Goal: Check status

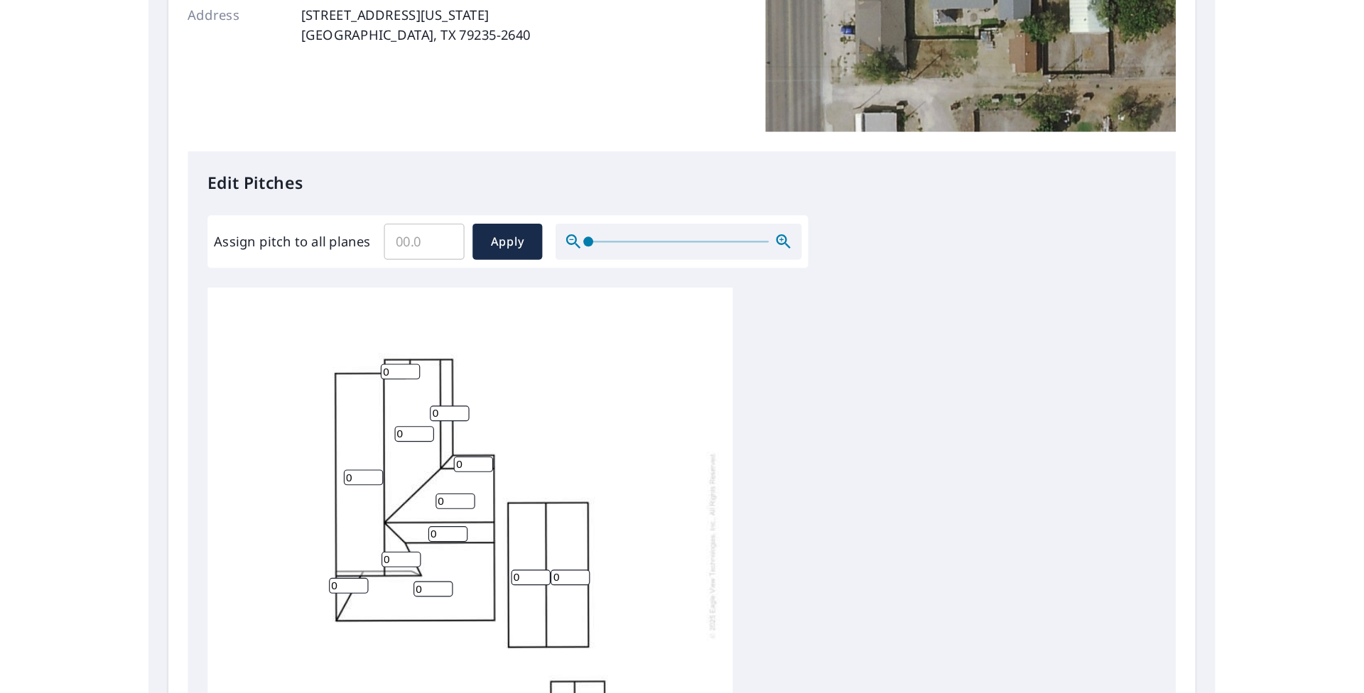
scroll to position [284, 0]
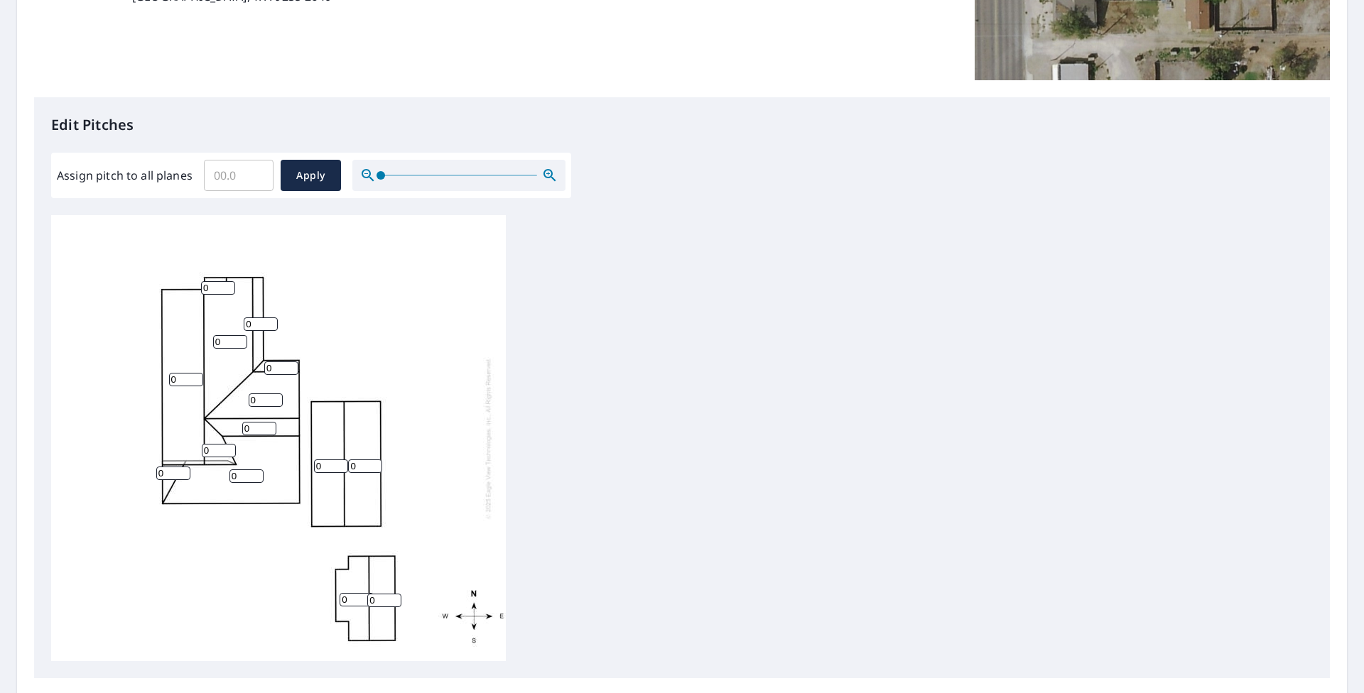
click at [336, 468] on input "0" at bounding box center [331, 466] width 34 height 13
click at [340, 467] on input "0" at bounding box center [331, 466] width 34 height 13
click at [340, 465] on input "1" at bounding box center [331, 466] width 34 height 13
click at [340, 465] on input "2" at bounding box center [331, 466] width 34 height 13
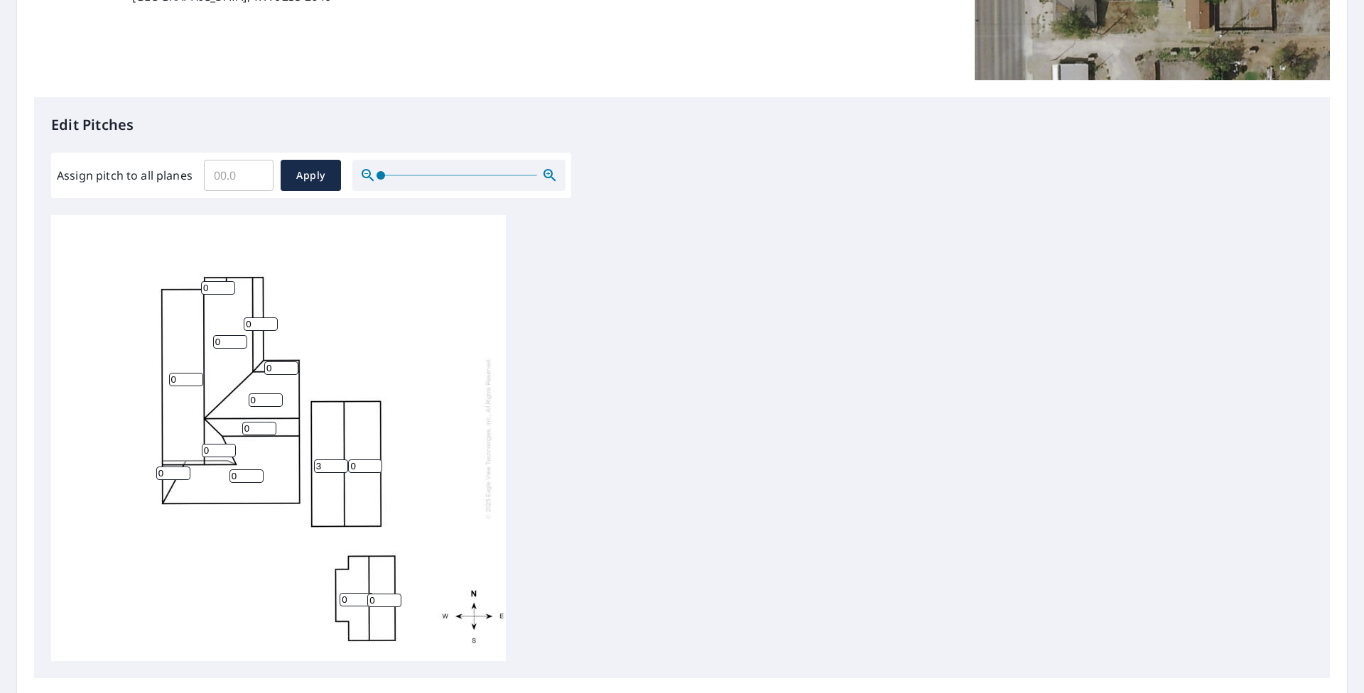
click at [340, 465] on input "3" at bounding box center [331, 466] width 34 height 13
click at [340, 465] on input "4" at bounding box center [331, 466] width 34 height 13
type input "5"
click at [340, 465] on input "5" at bounding box center [331, 466] width 34 height 13
click at [374, 462] on input "1" at bounding box center [365, 466] width 34 height 13
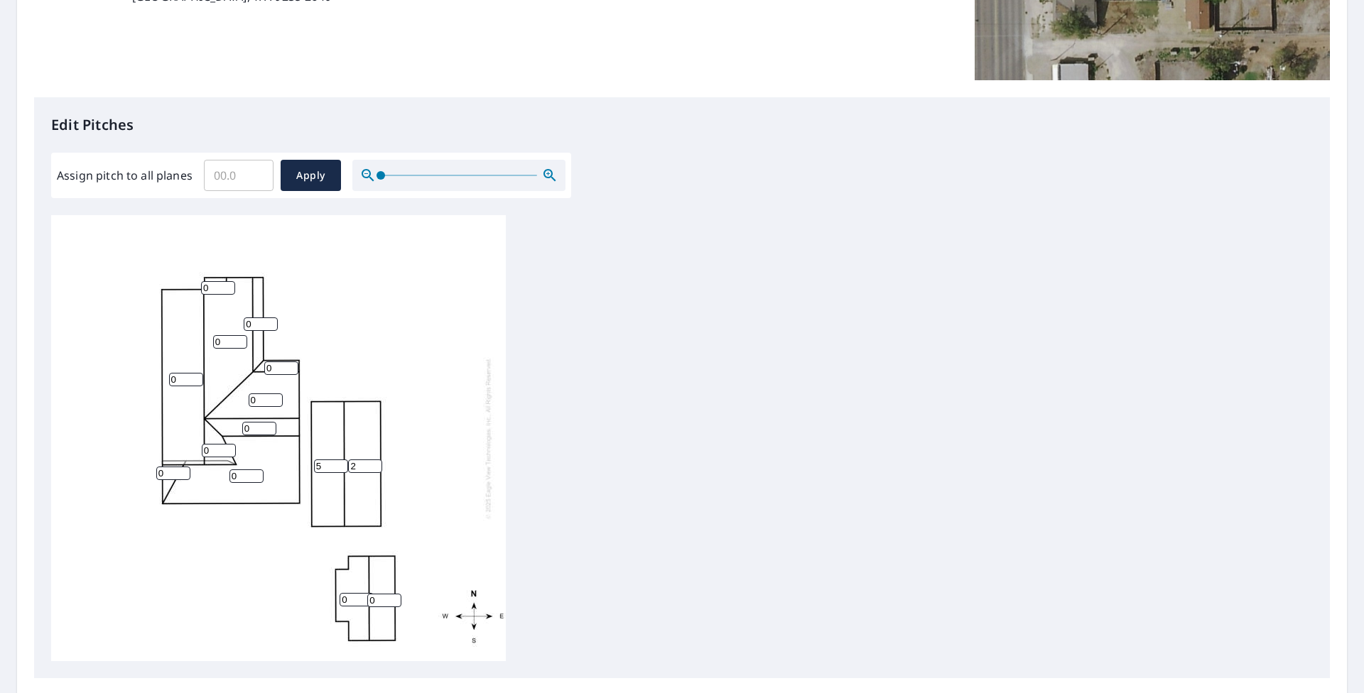
click at [373, 462] on input "2" at bounding box center [365, 466] width 34 height 13
click at [373, 462] on input "3" at bounding box center [365, 466] width 34 height 13
click at [373, 462] on input "4" at bounding box center [365, 466] width 34 height 13
type input "5"
click at [373, 462] on input "5" at bounding box center [365, 466] width 34 height 13
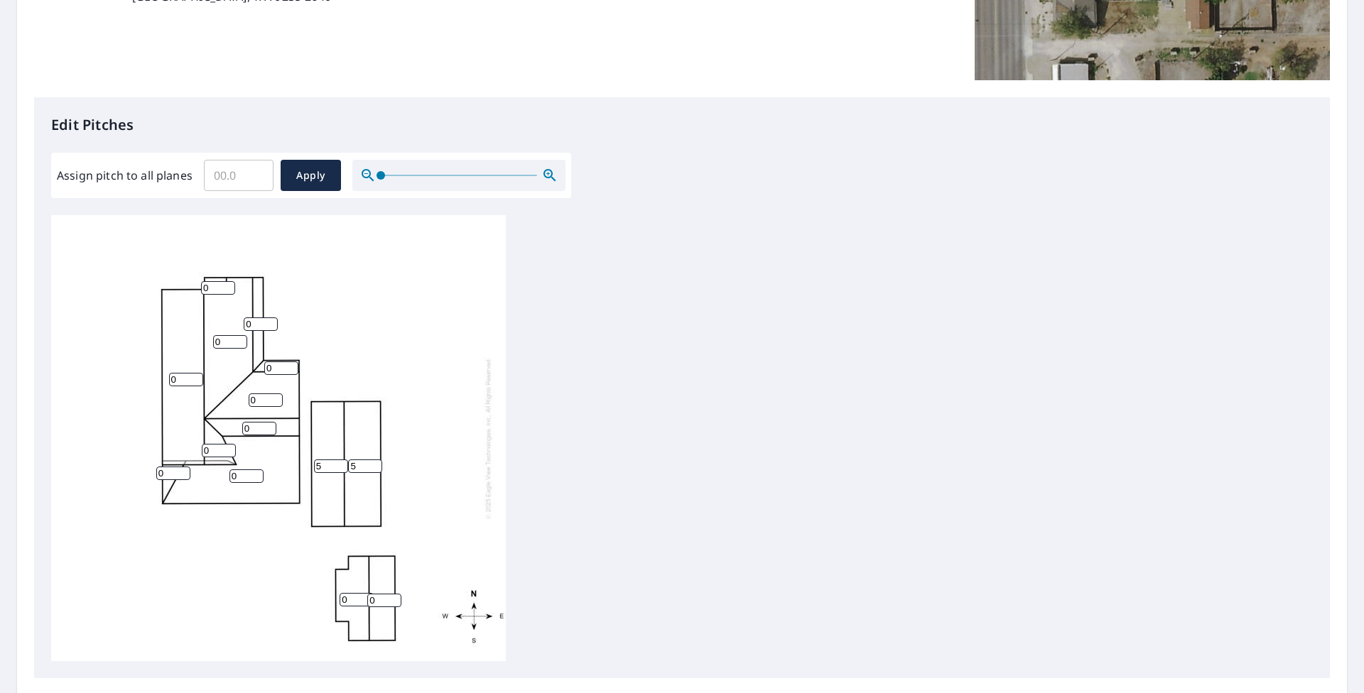
click at [688, 324] on div "0 0 0 5 5 0 0 0 0 0 0 0 0 0" at bounding box center [681, 438] width 1261 height 446
drag, startPoint x: 1122, startPoint y: 223, endPoint x: 1205, endPoint y: 170, distance: 98.7
click at [923, 218] on div "0 0 0 5 5 0 0 0 0 0 0 0 0 0" at bounding box center [681, 438] width 1261 height 446
